Goal: Task Accomplishment & Management: Complete application form

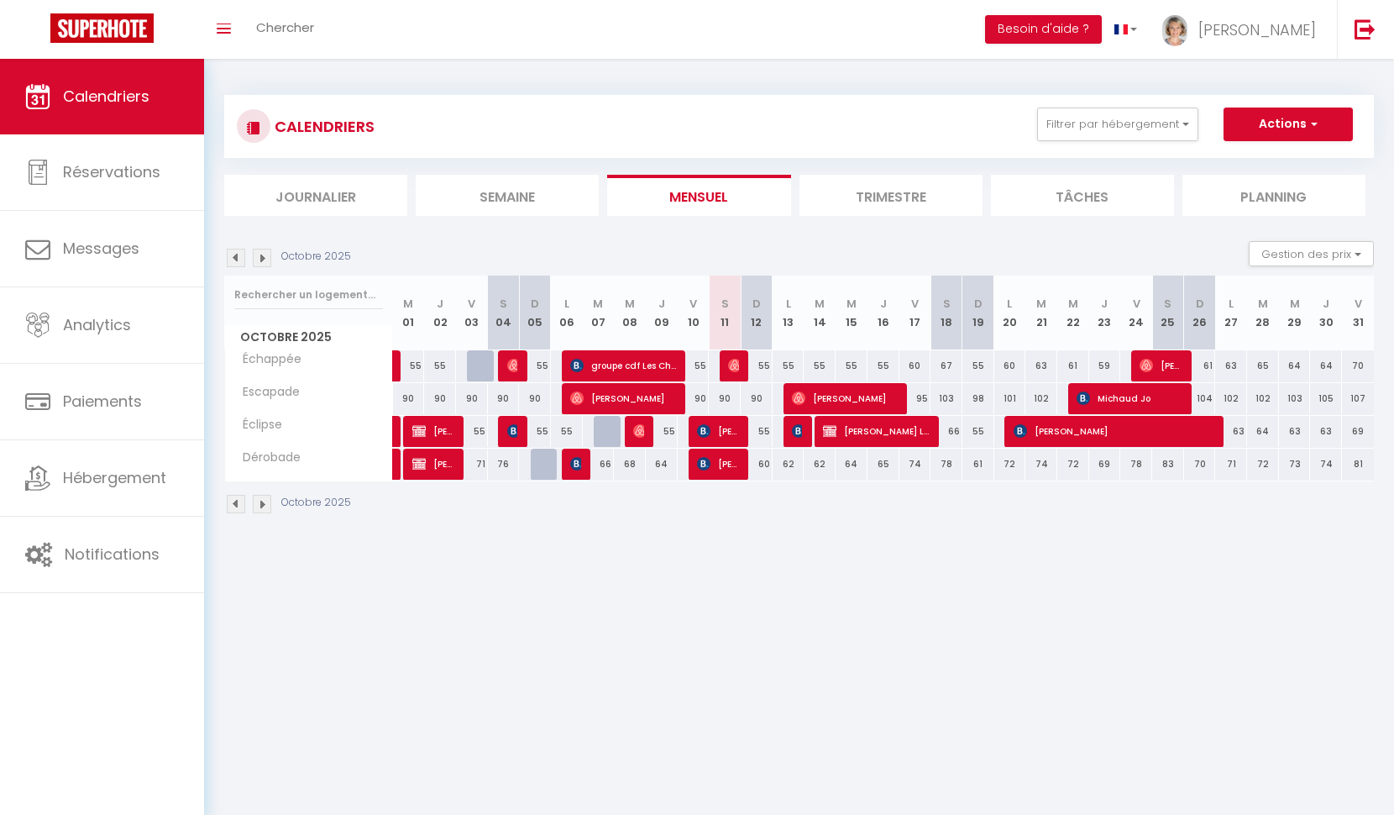
select select
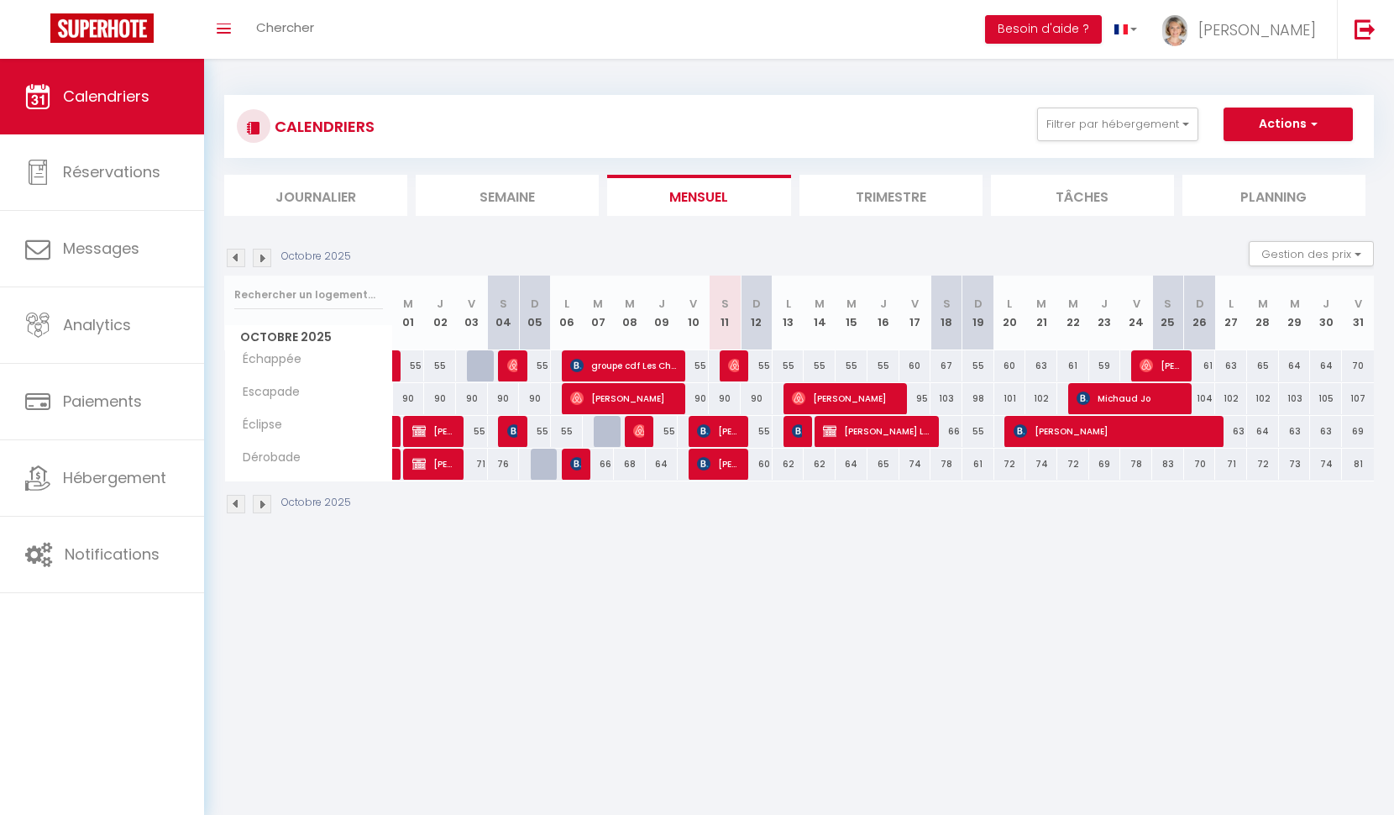
click at [734, 363] on img at bounding box center [734, 365] width 13 height 13
select select "OK"
select select "0"
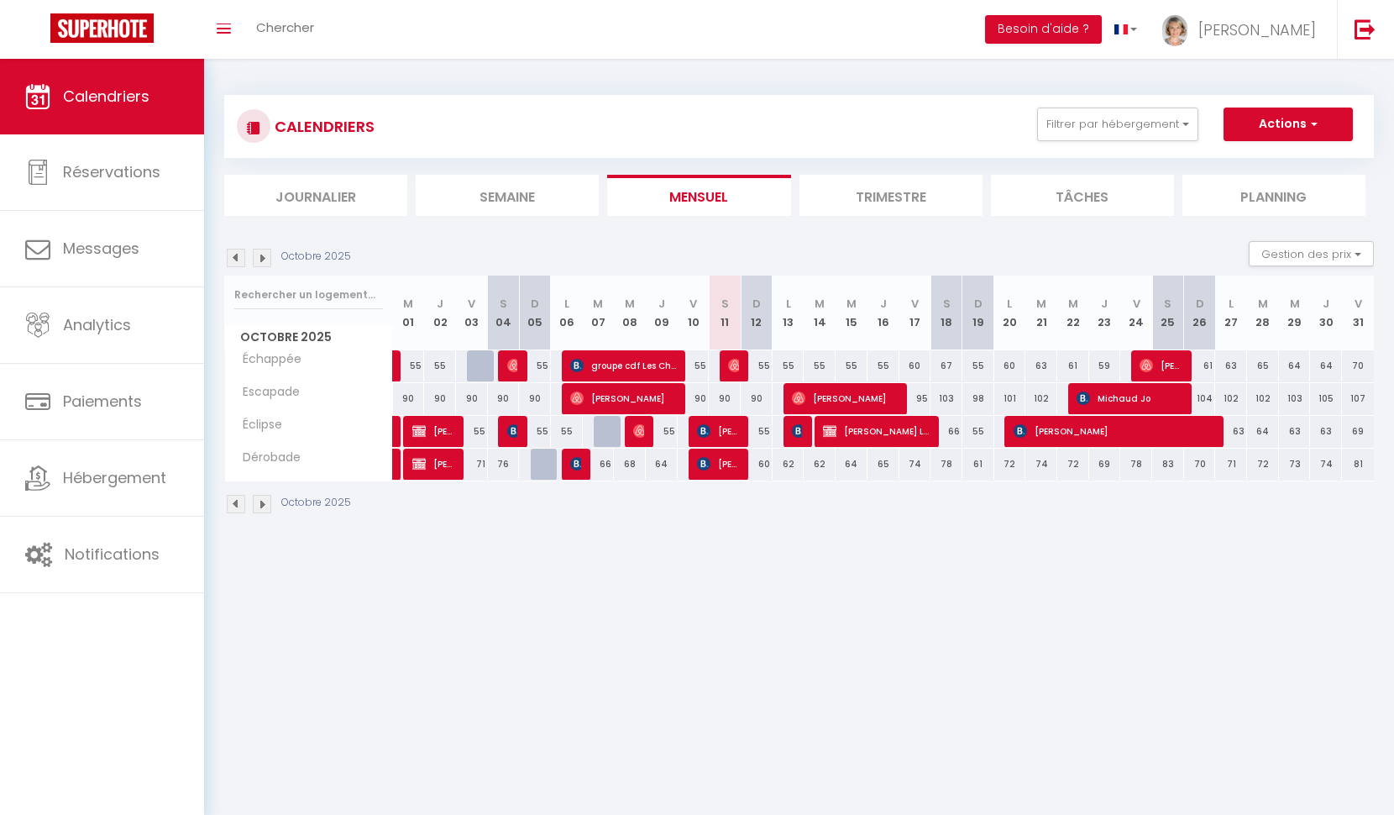
select select "1"
select select
select select "21706"
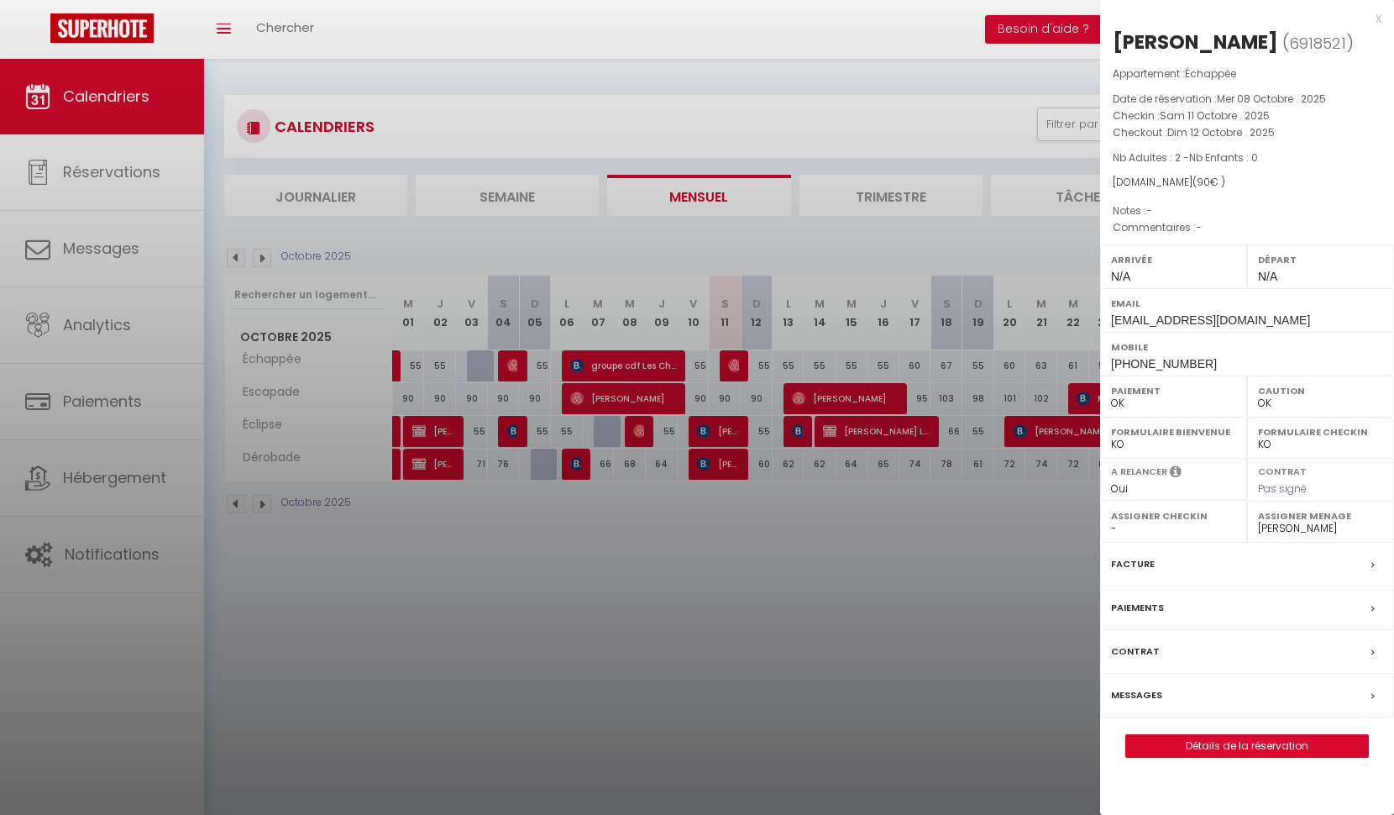
click at [1224, 737] on link "Détails de la réservation" at bounding box center [1247, 746] width 242 height 22
select select
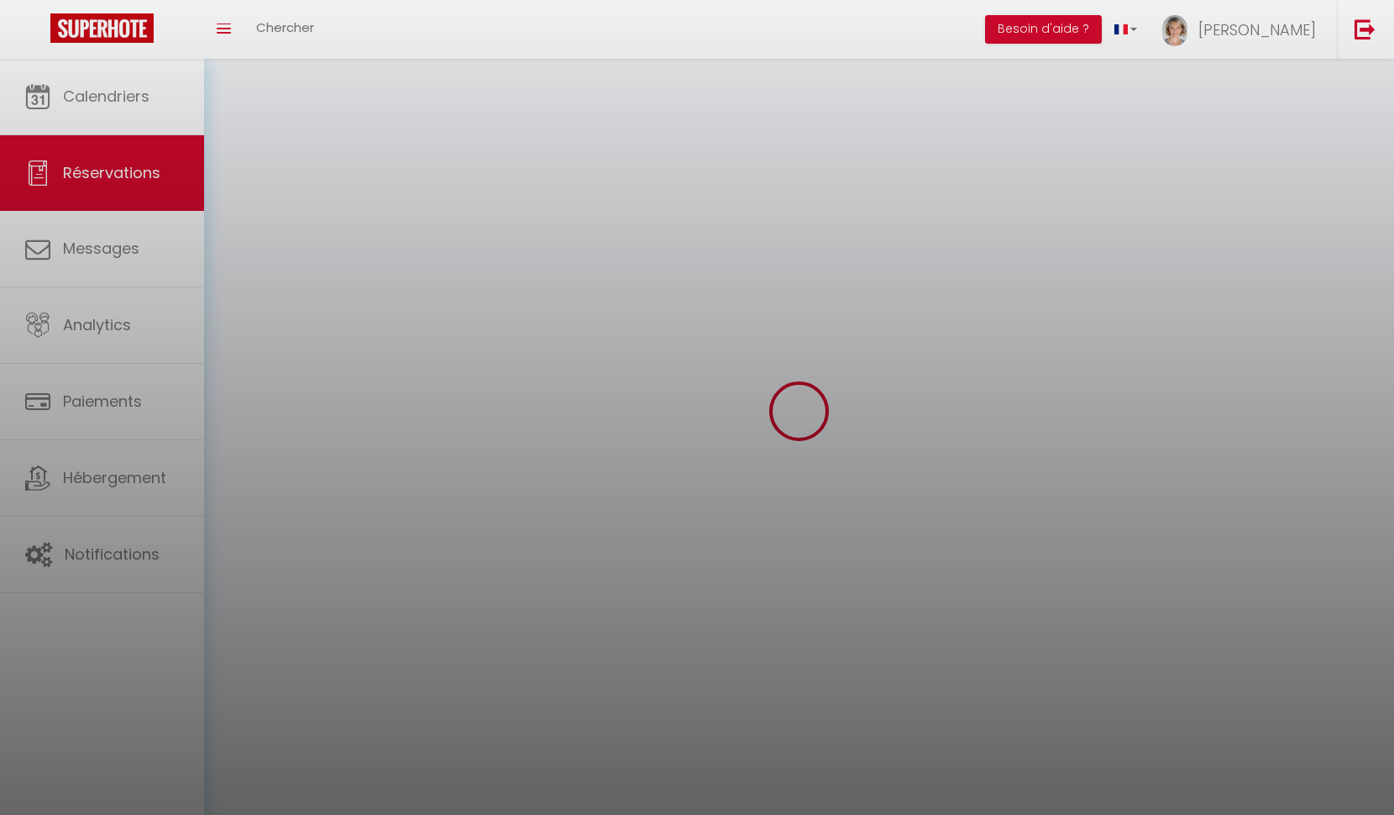
select select
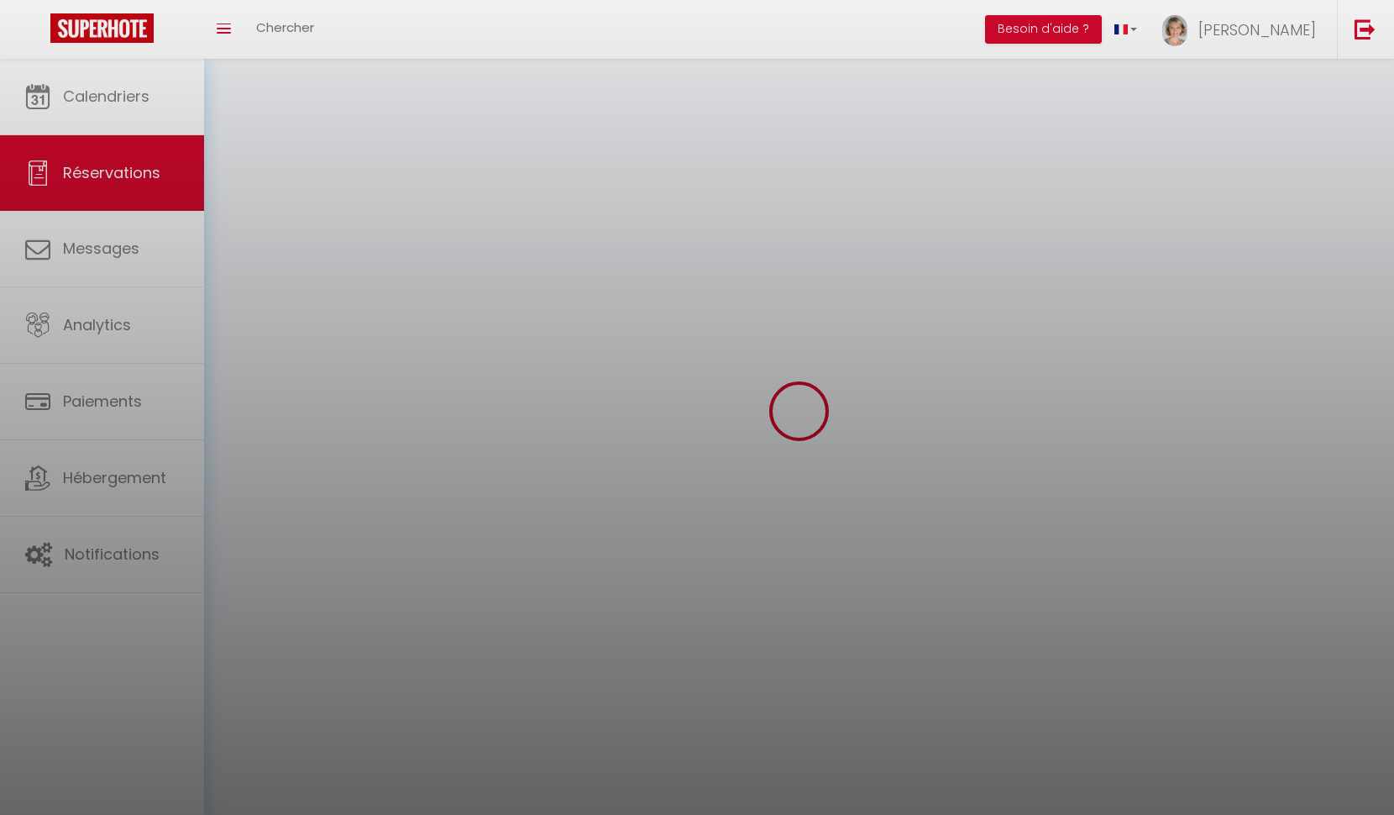
select select
checkbox input "false"
select select
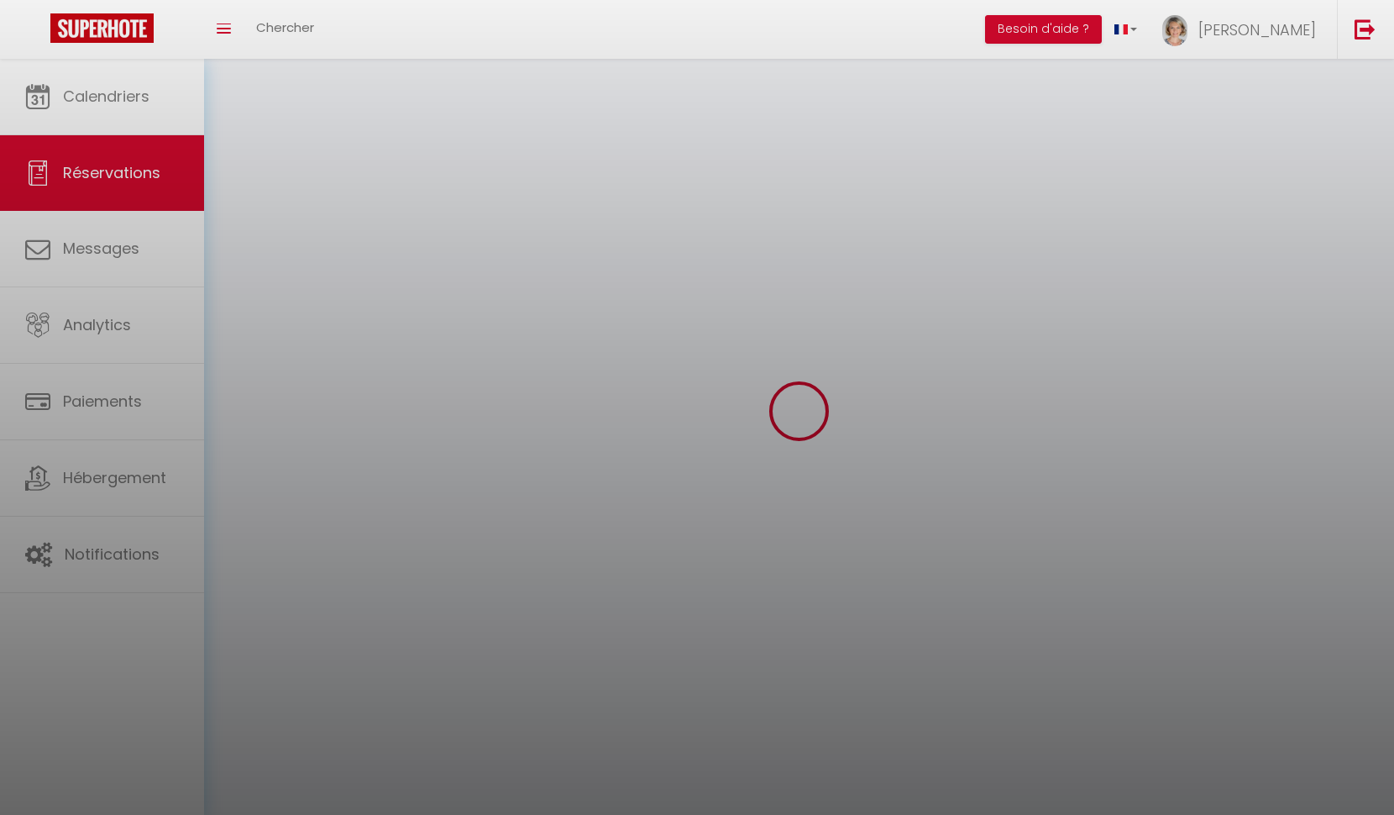
select select
checkbox input "false"
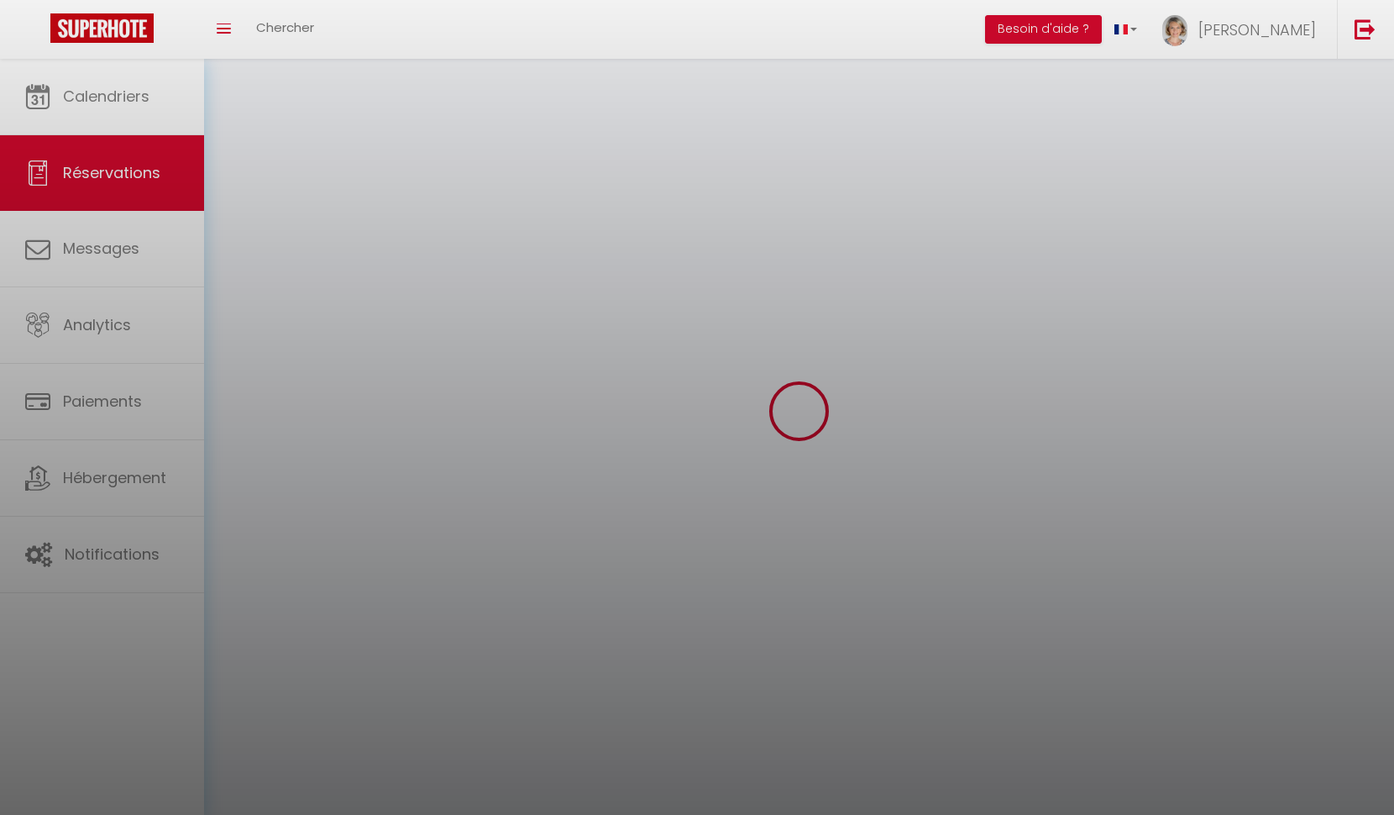
select select
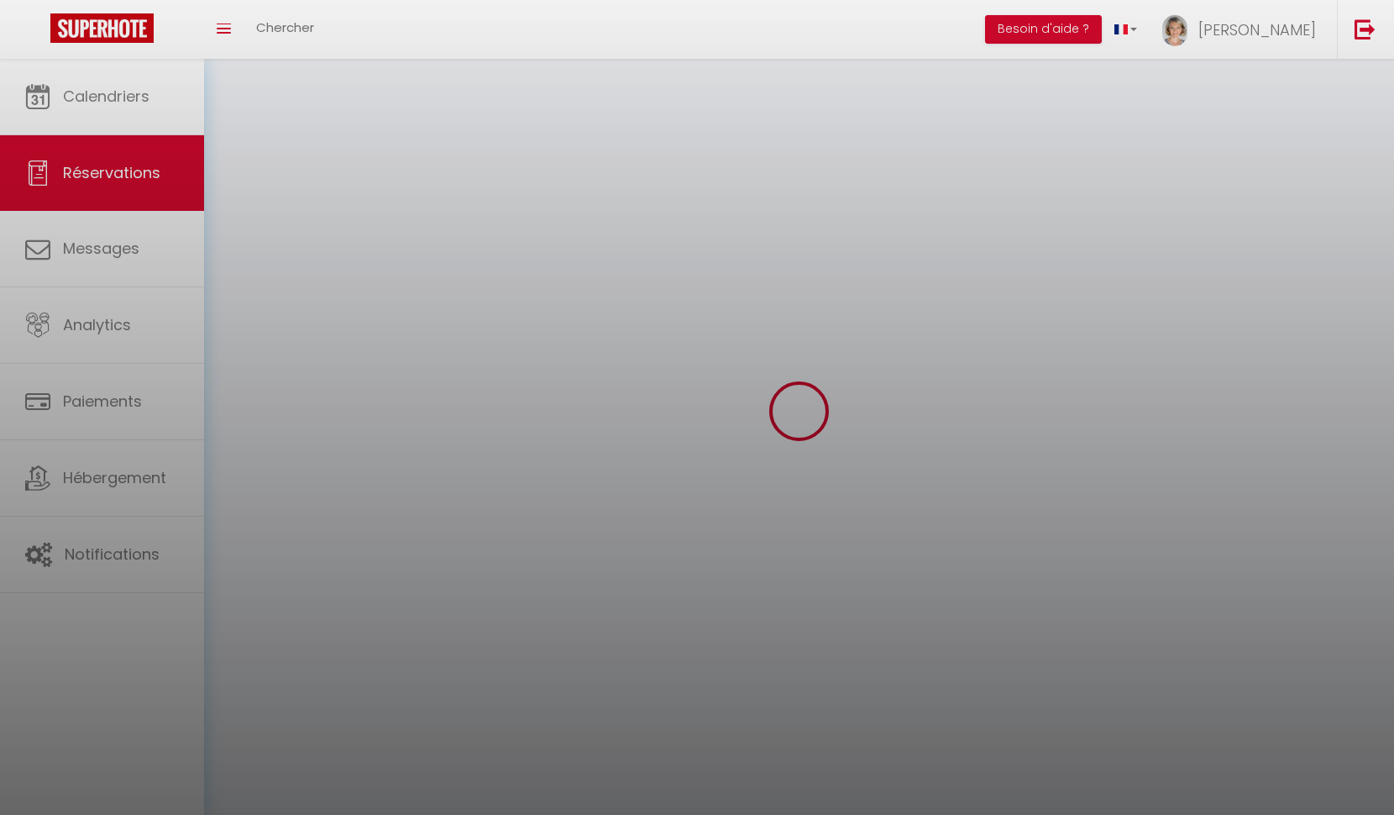
checkbox input "false"
select select
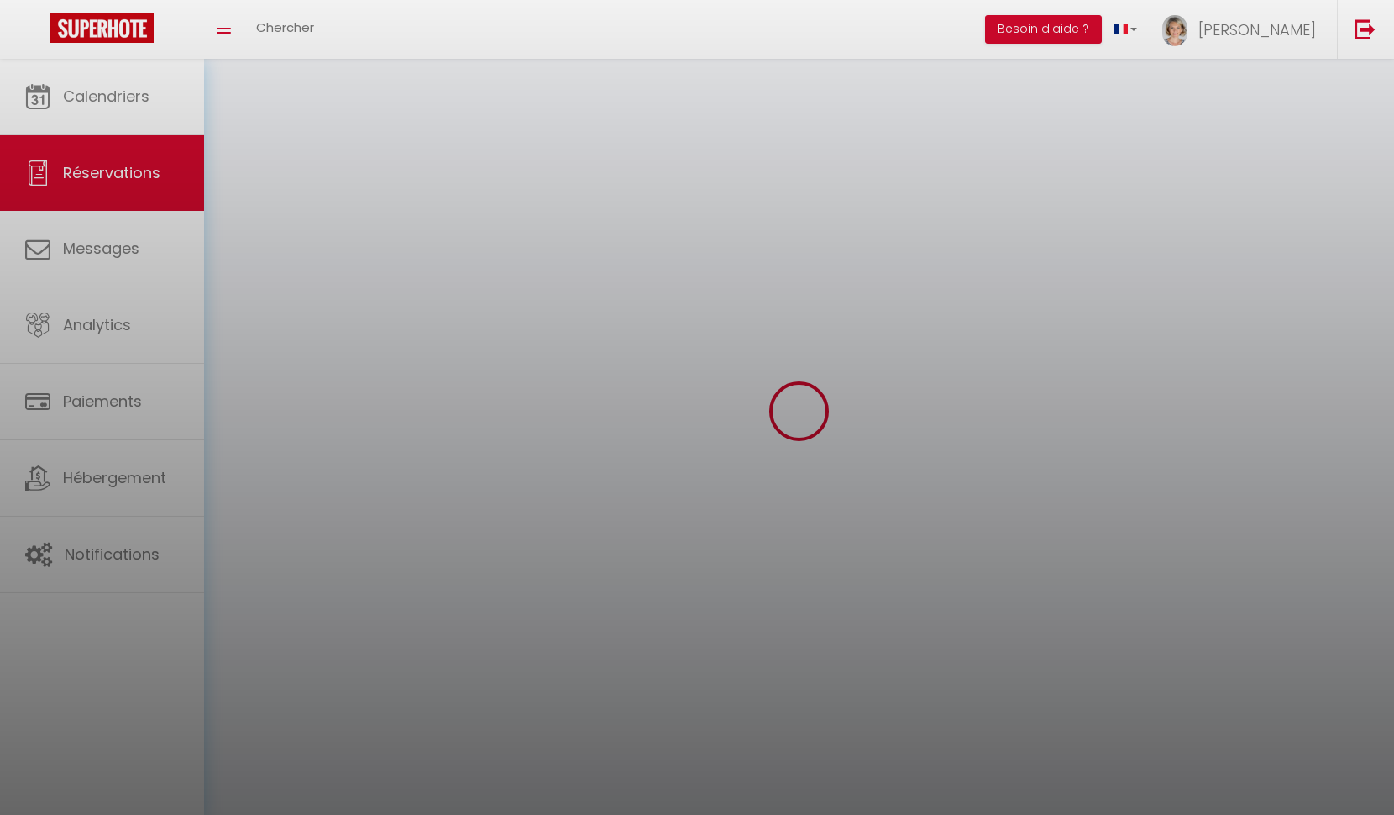
select select
checkbox input "false"
select select
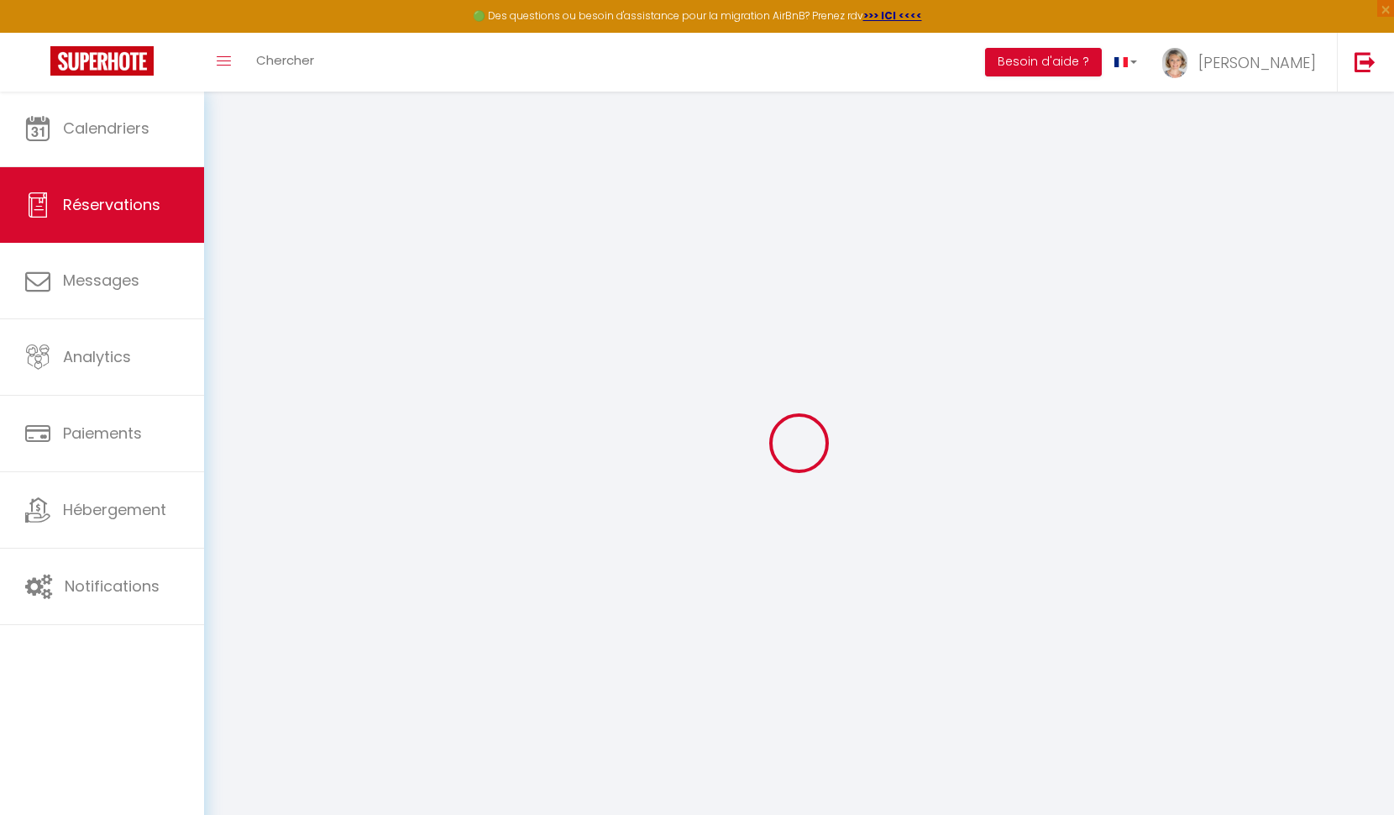
type input "[PERSON_NAME]"
type input "[EMAIL_ADDRESS][DOMAIN_NAME]"
type input "[PHONE_NUMBER]"
select select
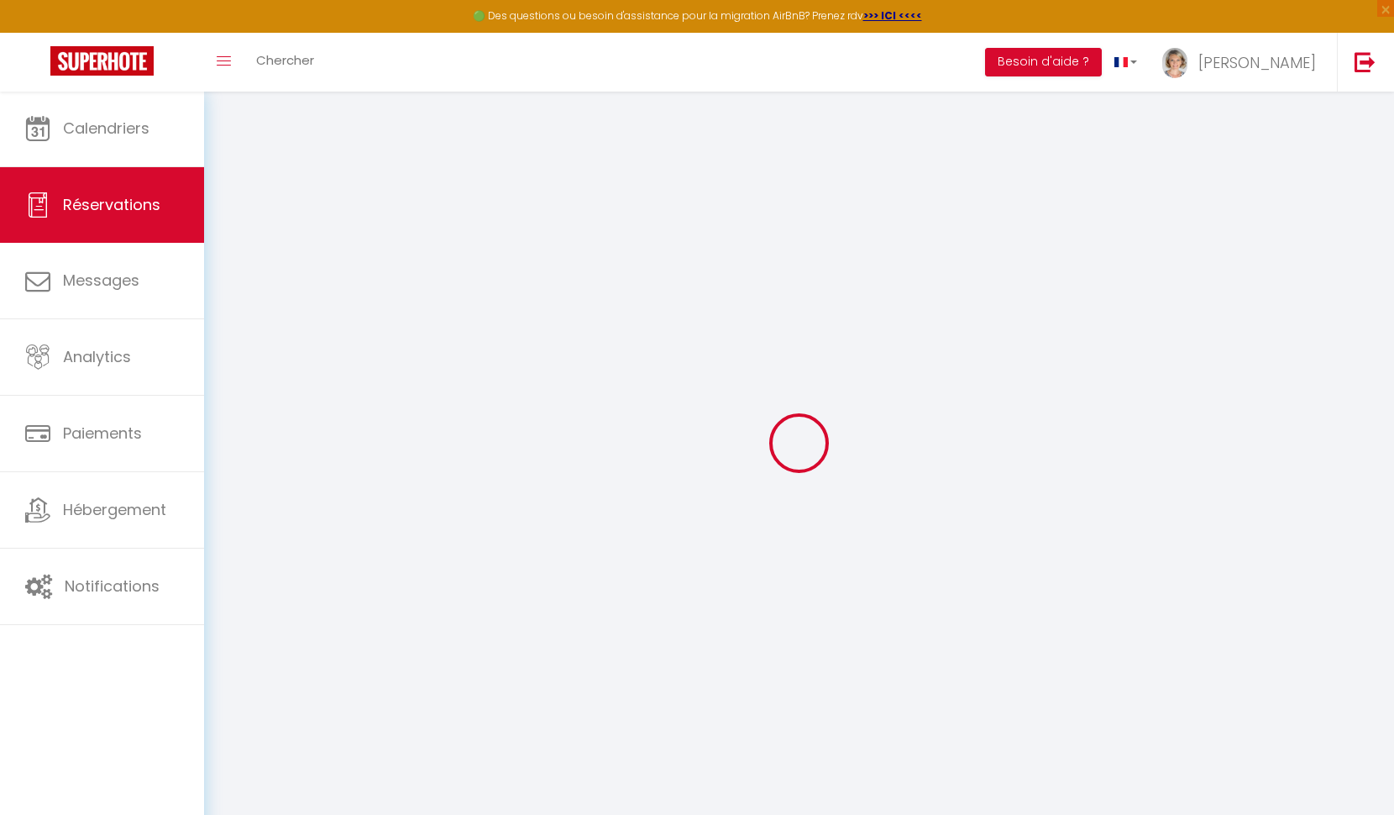
type input "16.2"
select select "26800"
select select "1"
select select
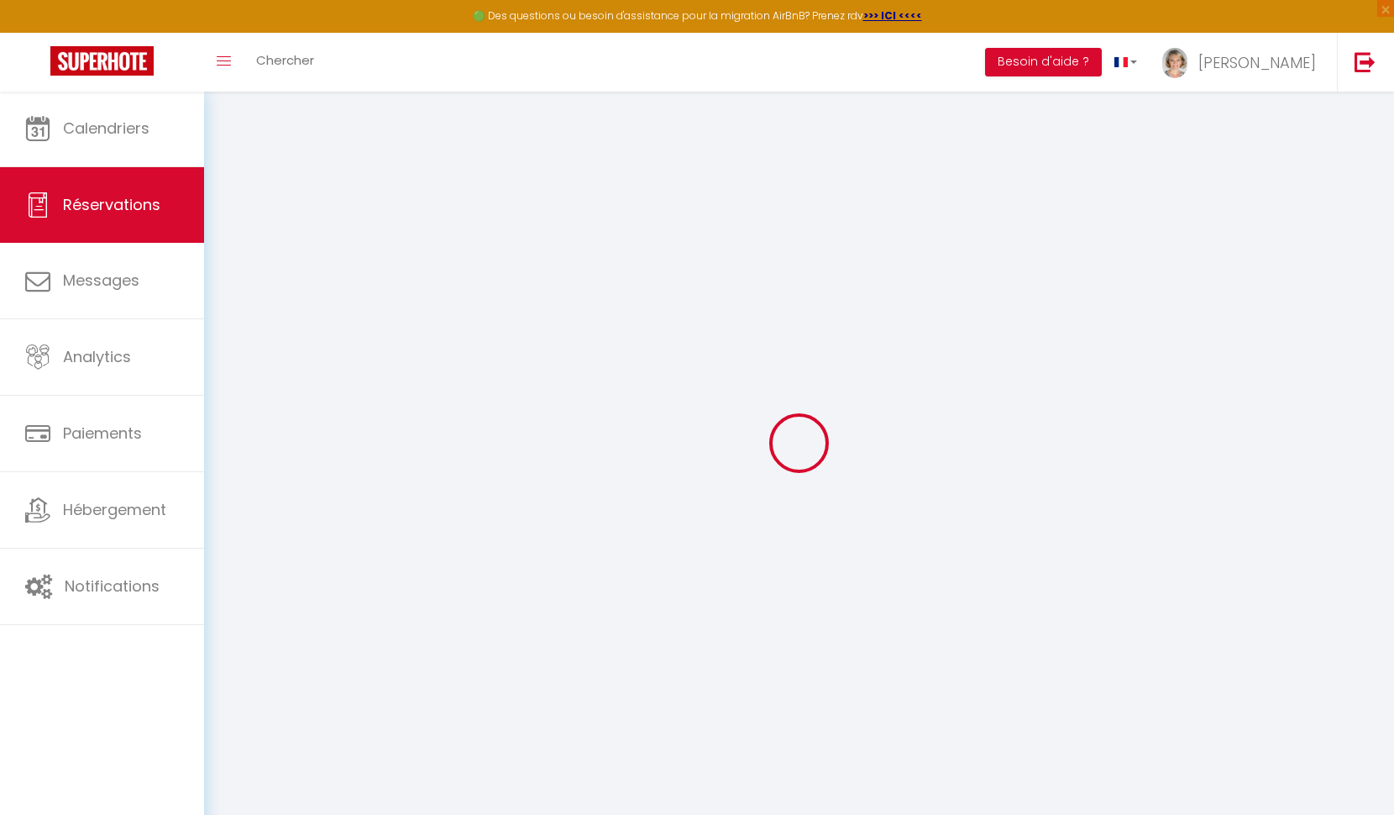
type input "2"
select select "12"
select select
type input "70"
checkbox input "false"
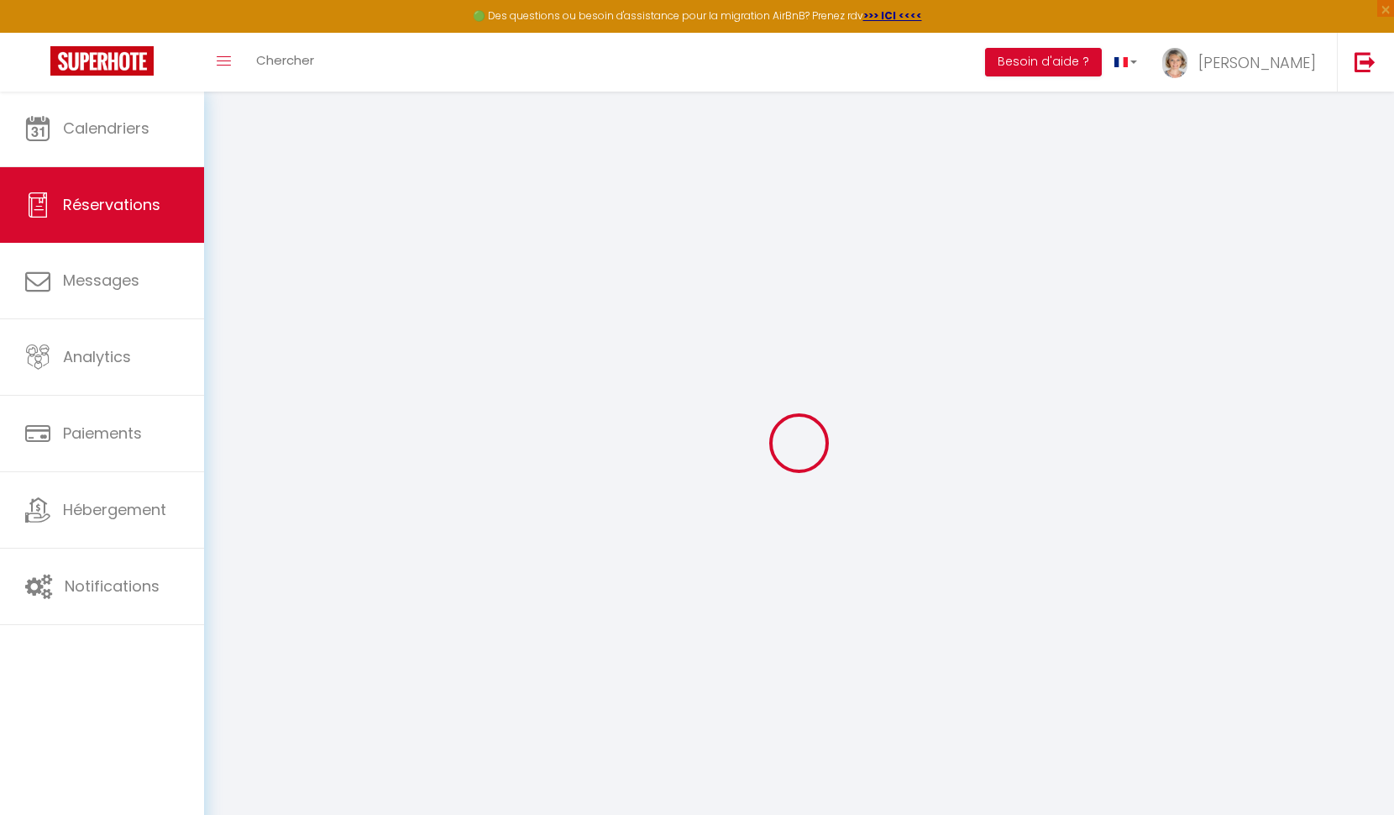
type input "0"
select select "1"
type input "0"
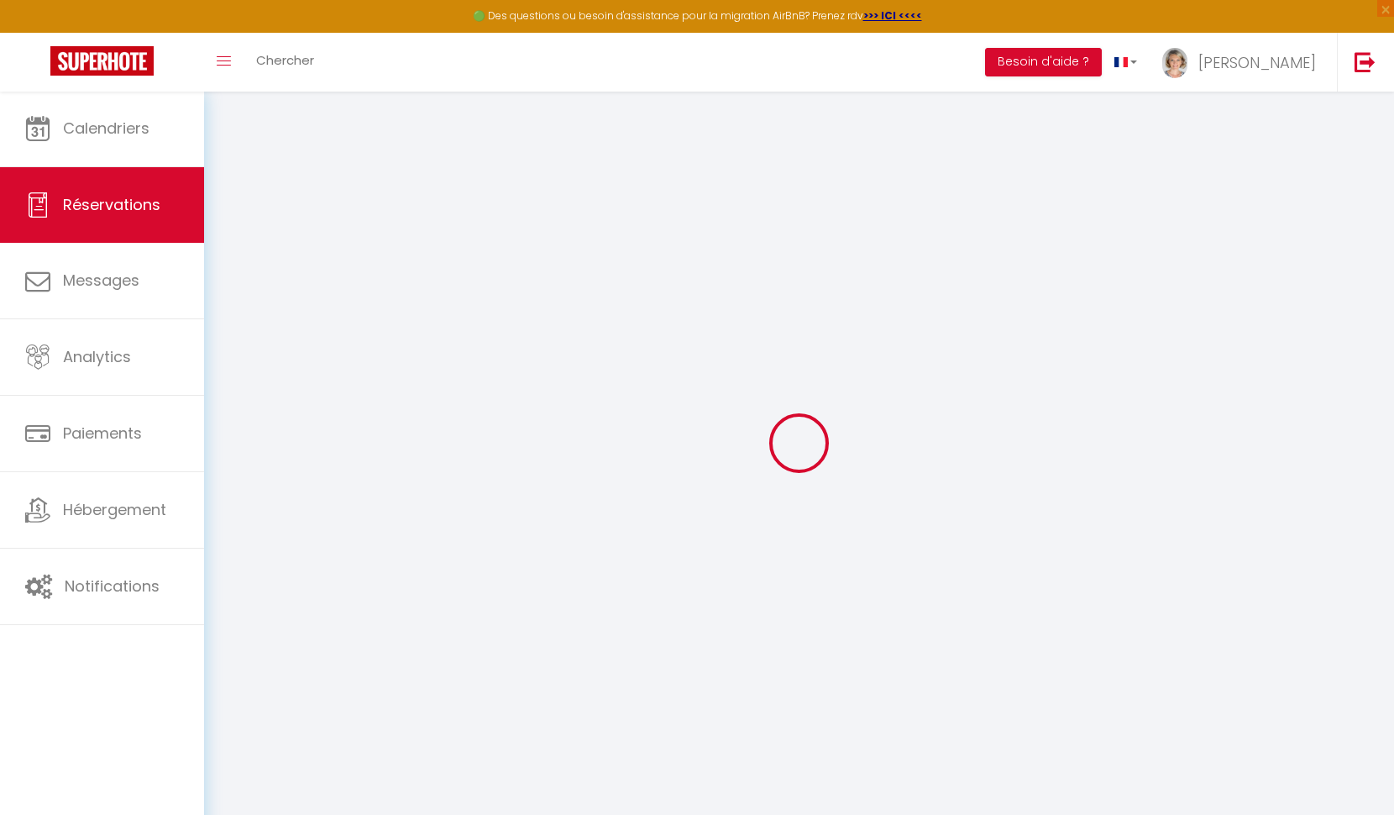
select select
select select "15"
checkbox input "false"
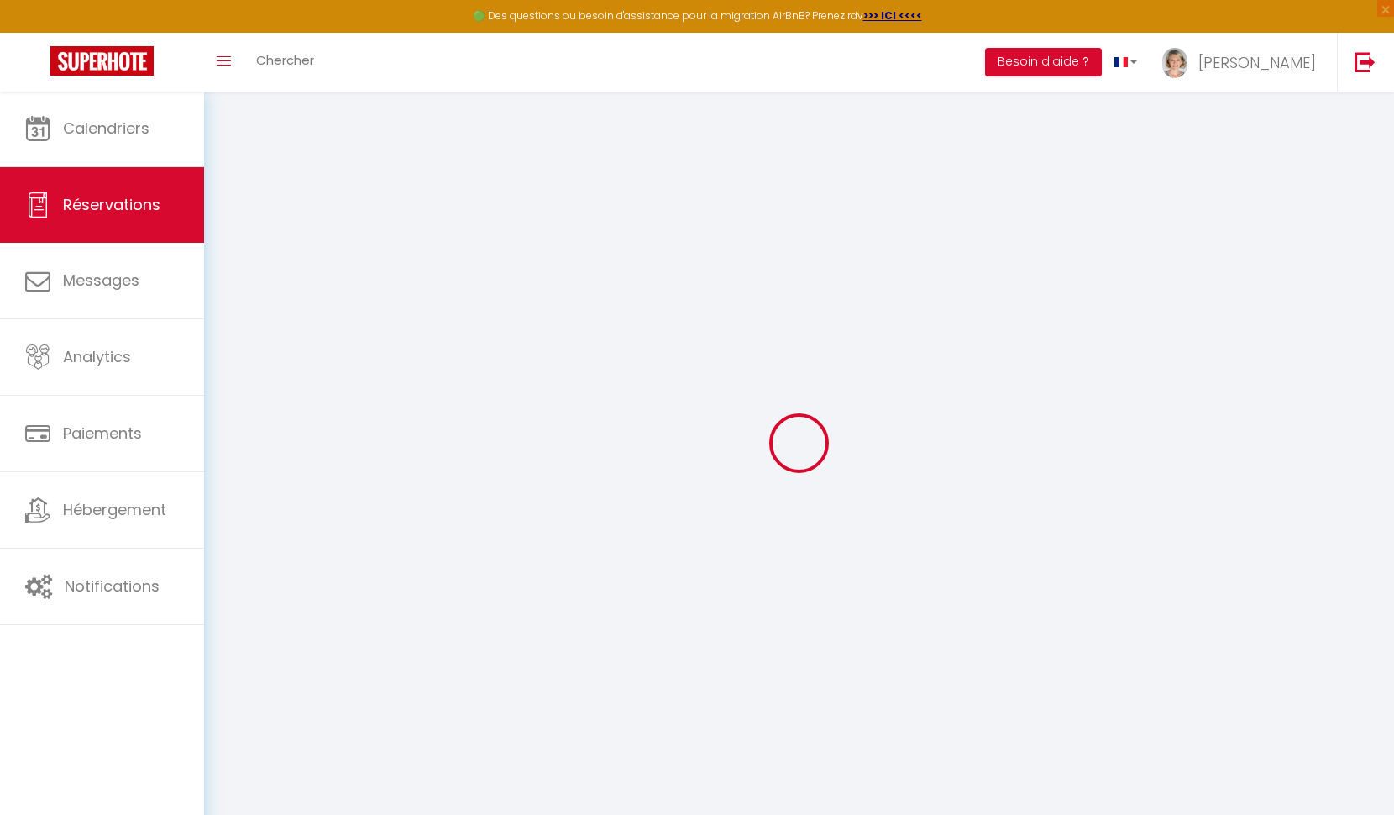
select select
checkbox input "false"
select select
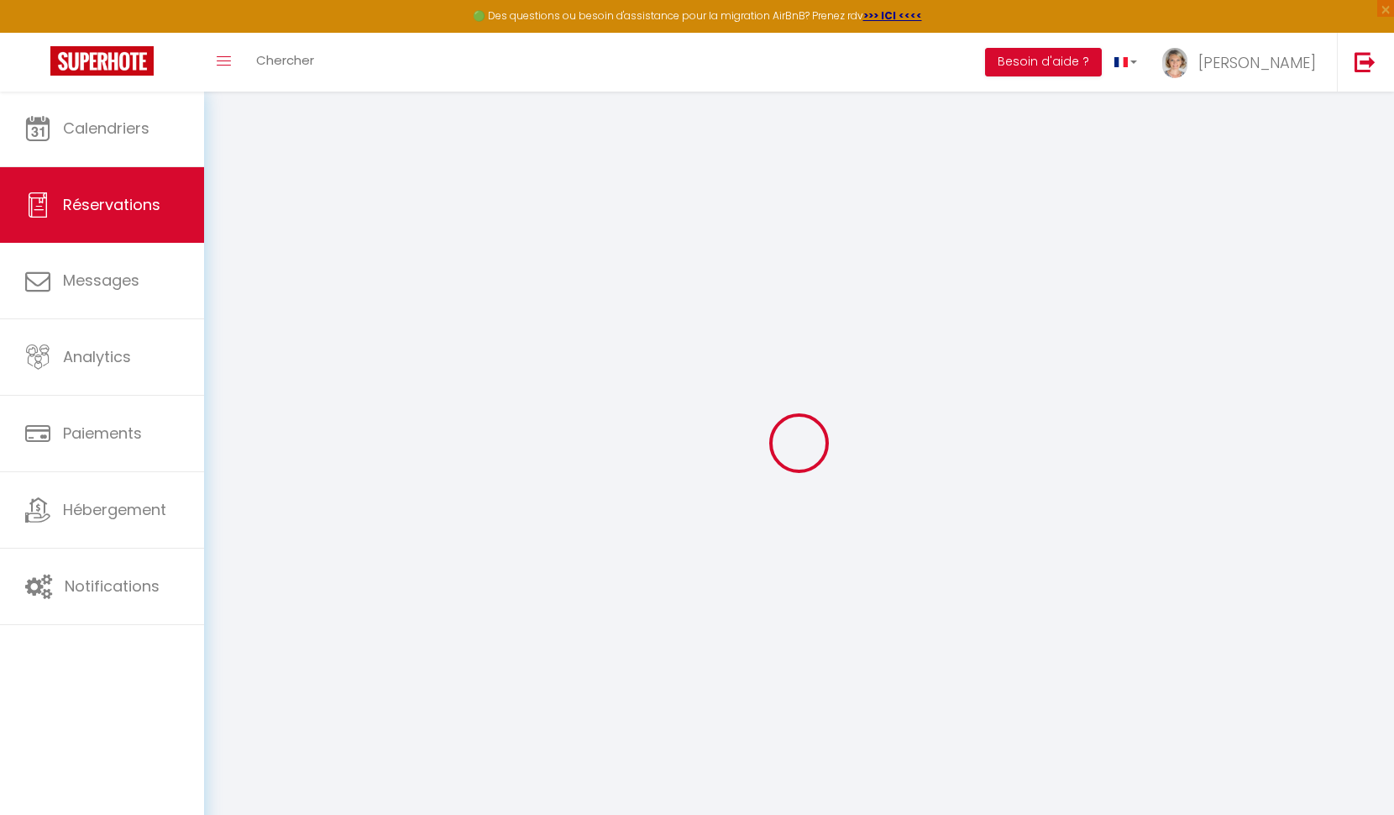
select select
checkbox input "false"
select select
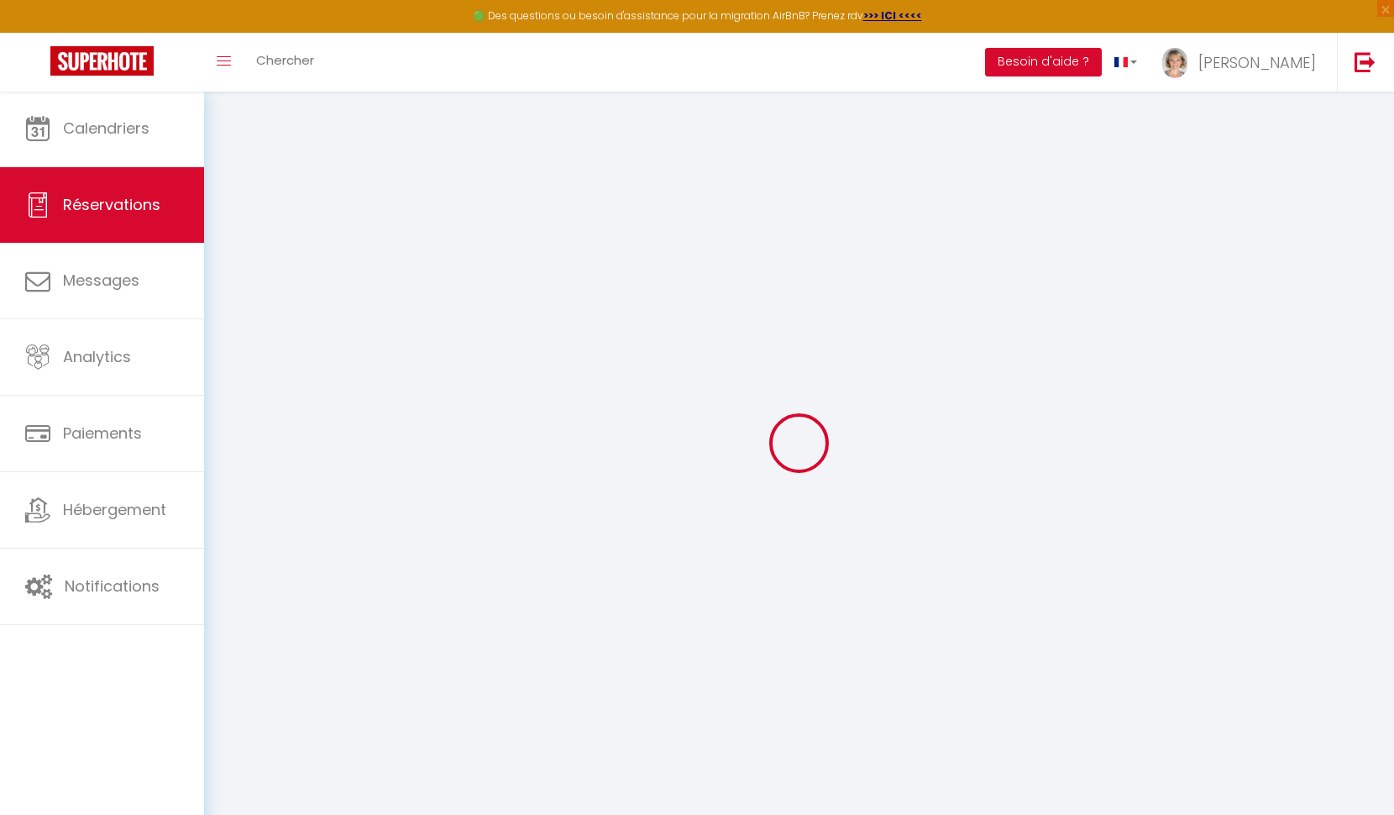
select select
checkbox input "false"
select select
type input "20"
select select
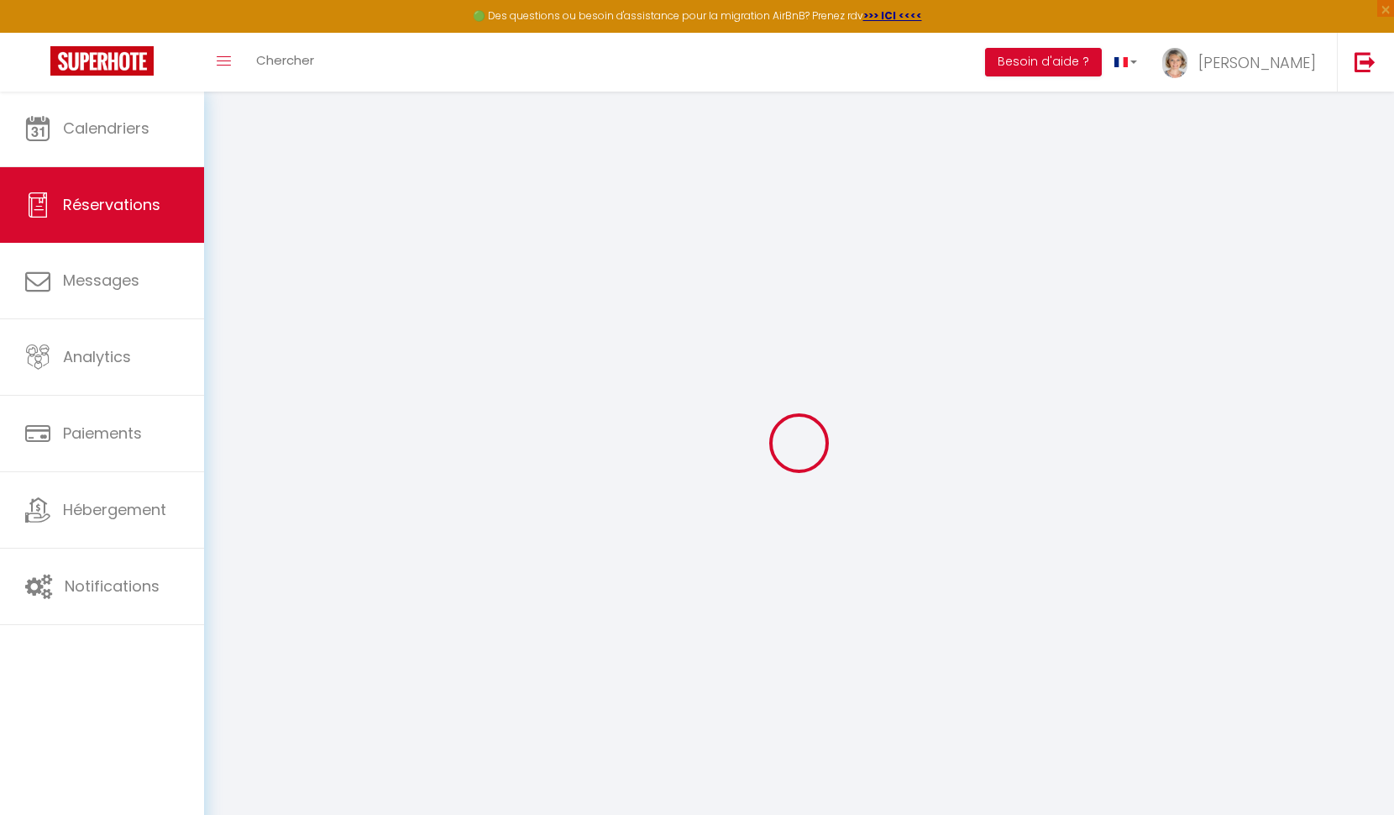
select select
checkbox input "false"
select select
checkbox input "false"
select select
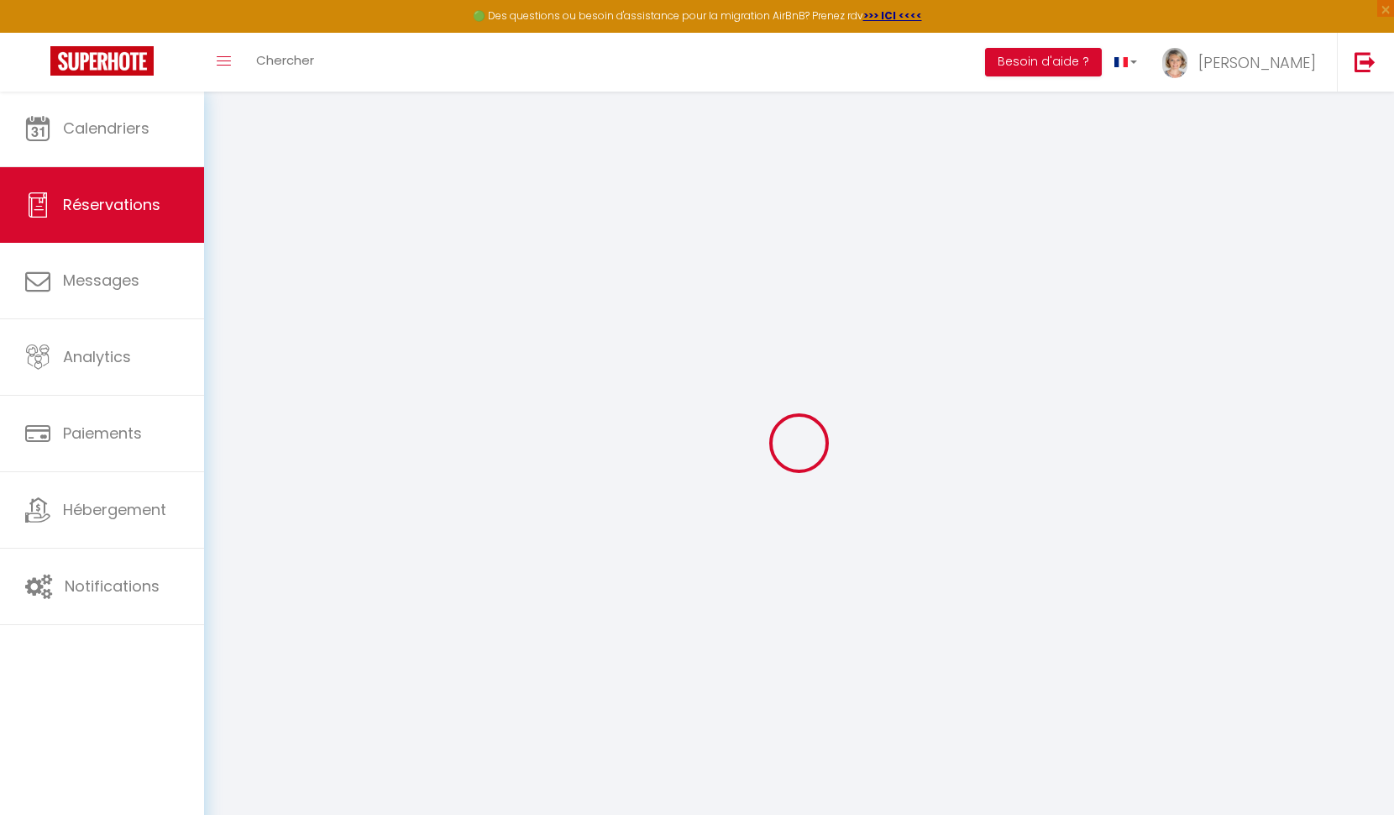
select select
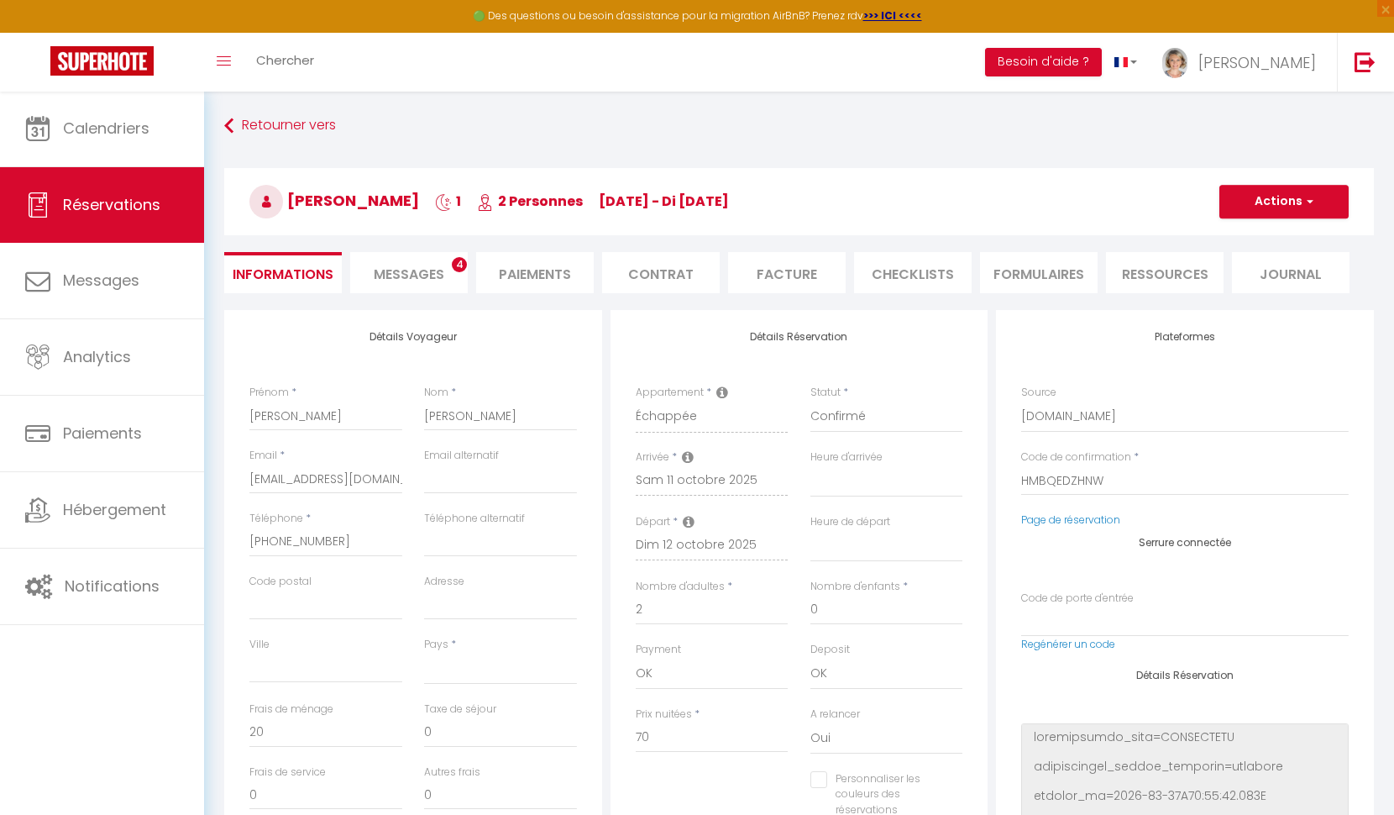
click at [412, 274] on span "Messages" at bounding box center [409, 274] width 71 height 19
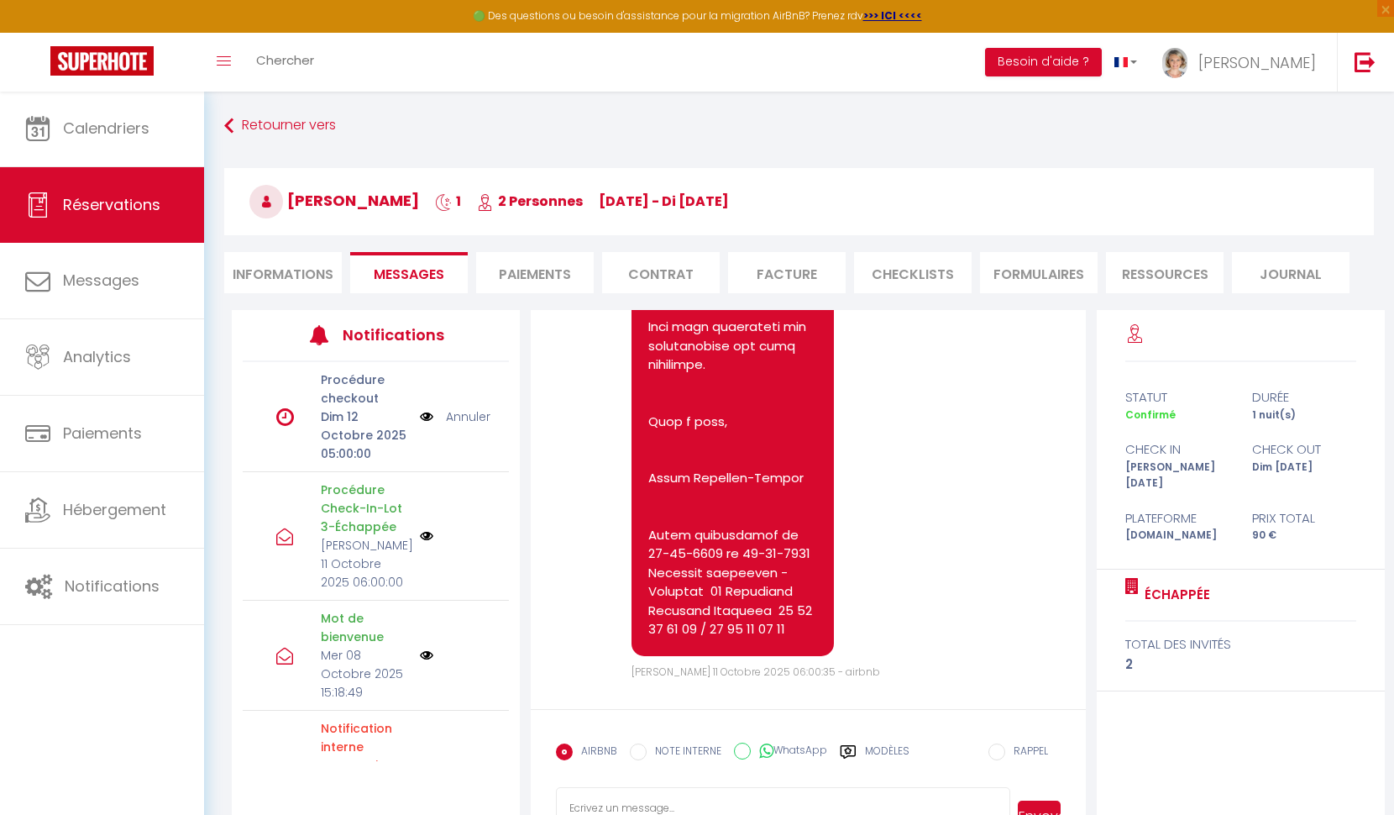
scroll to position [3621, 0]
